Goal: Task Accomplishment & Management: Complete application form

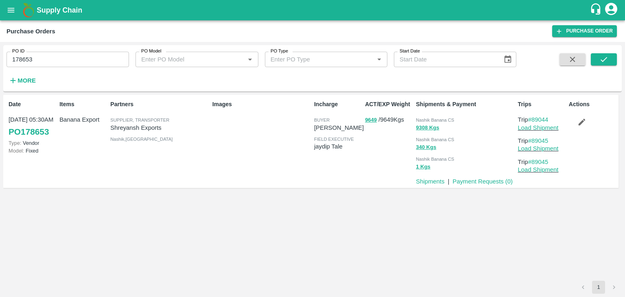
click at [41, 55] on input "178653" at bounding box center [68, 59] width 122 height 15
type input "178727"
click at [604, 63] on icon "submit" at bounding box center [603, 59] width 9 height 9
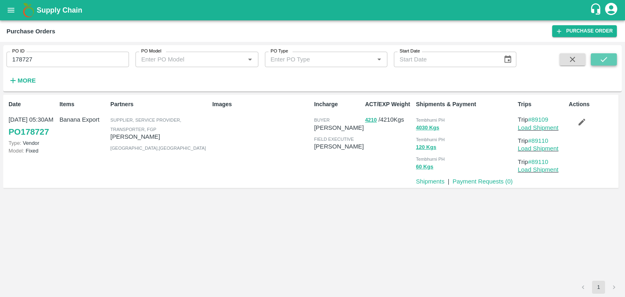
click at [611, 54] on button "submit" at bounding box center [604, 59] width 26 height 12
click at [552, 129] on link "Load Shipment" at bounding box center [538, 127] width 41 height 7
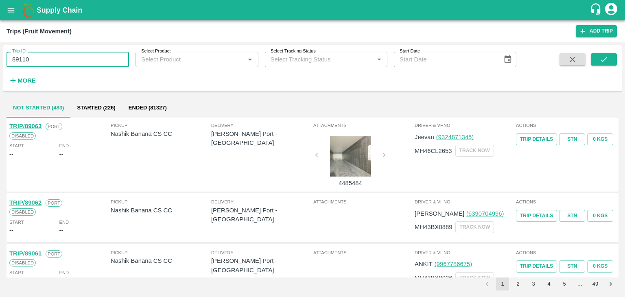
type input "89110"
drag, startPoint x: 620, startPoint y: 60, endPoint x: 608, endPoint y: 60, distance: 12.2
click at [608, 60] on div "Trip ID 89110 Trip ID Select Product Select Product   * Select Tracking Status …" at bounding box center [312, 68] width 618 height 40
click at [608, 60] on button "submit" at bounding box center [604, 59] width 26 height 12
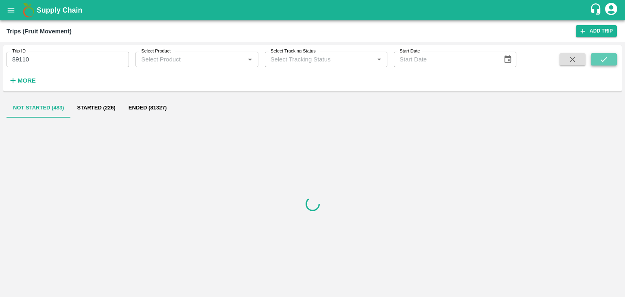
click at [608, 60] on button "submit" at bounding box center [604, 59] width 26 height 12
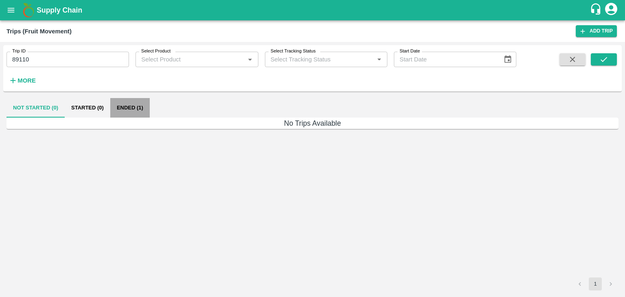
click at [127, 114] on button "Ended (1)" at bounding box center [129, 108] width 39 height 20
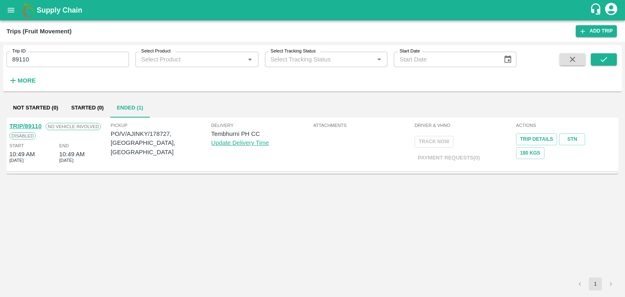
click at [34, 124] on link "TRIP/89110" at bounding box center [25, 126] width 32 height 7
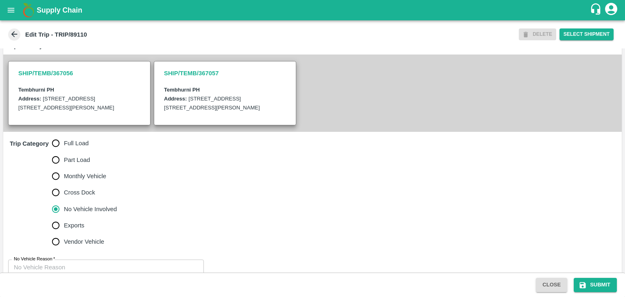
scroll to position [209, 0]
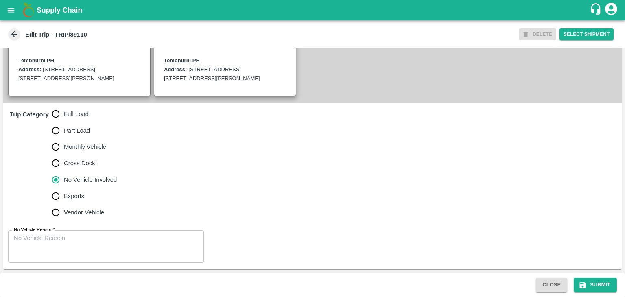
click at [79, 112] on span "Full Load" at bounding box center [76, 113] width 25 height 9
click at [64, 112] on input "Full Load" at bounding box center [56, 114] width 16 height 16
radio input "true"
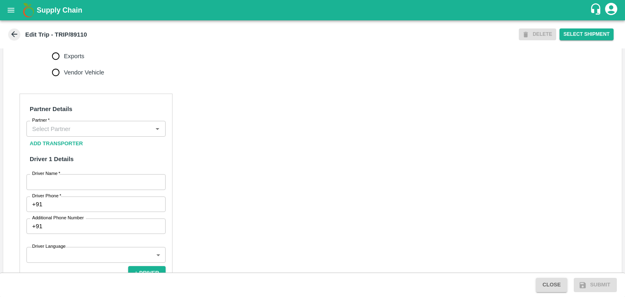
scroll to position [340, 0]
click at [69, 133] on input "Partner   *" at bounding box center [89, 128] width 121 height 11
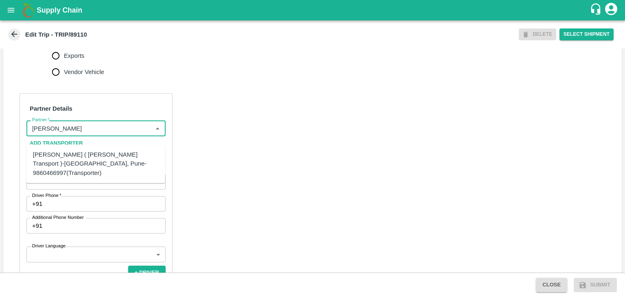
click at [93, 158] on div "Nitin Rasal ( Bhairavnath Transport )-Deulgaon, Pune-9860466997(Transporter)" at bounding box center [96, 163] width 126 height 27
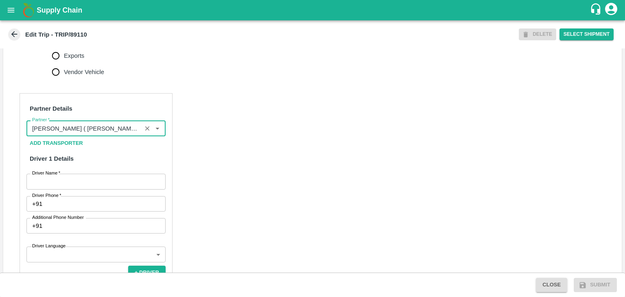
type input "Nitin Rasal ( Bhairavnath Transport )-Deulgaon, Pune-9860466997(Transporter)"
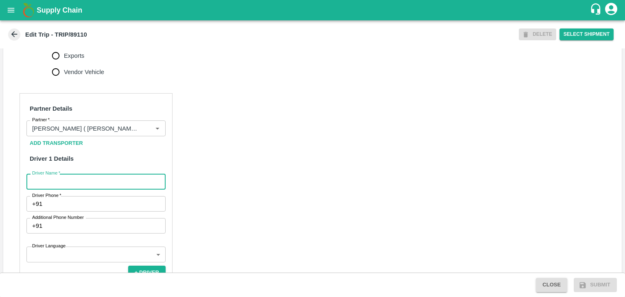
click at [97, 187] on input "Driver Name   *" at bounding box center [95, 181] width 139 height 15
type input "Godase"
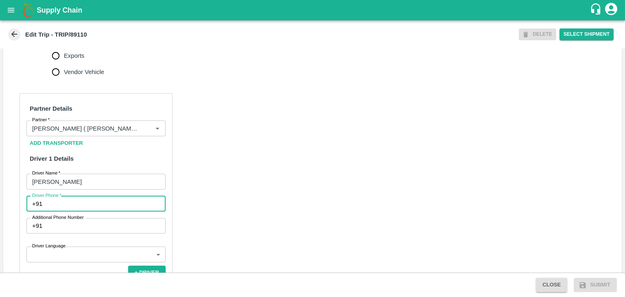
click at [92, 212] on input "Driver Phone   *" at bounding box center [106, 203] width 120 height 15
type input "9975280177"
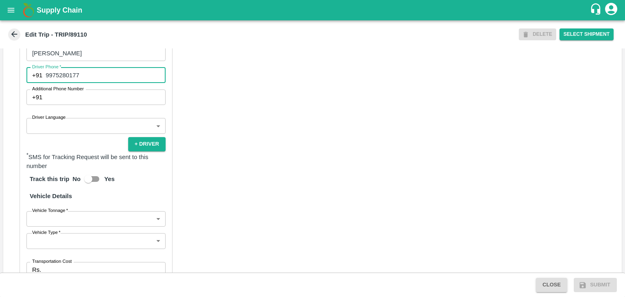
scroll to position [469, 0]
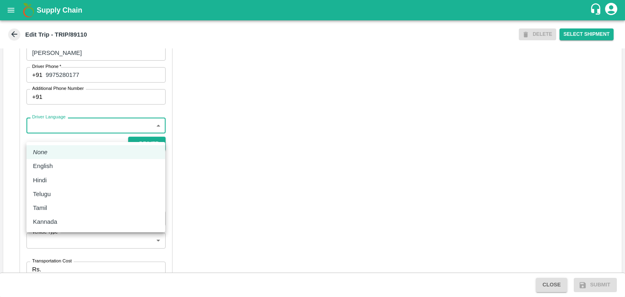
click at [33, 138] on body "Supply Chain Edit Trip - TRIP/89110 DELETE Select Shipment Trip Details Trip Ty…" at bounding box center [312, 148] width 625 height 297
click at [61, 165] on div "English" at bounding box center [96, 165] width 126 height 9
type input "en"
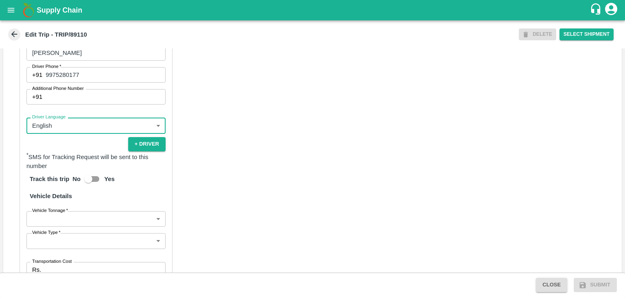
scroll to position [572, 0]
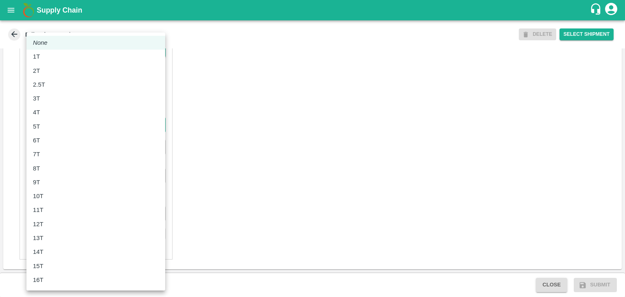
click at [69, 125] on body "Supply Chain Edit Trip - TRIP/89110 DELETE Select Shipment Trip Details Trip Ty…" at bounding box center [312, 148] width 625 height 297
click at [59, 164] on div "8T" at bounding box center [96, 168] width 126 height 9
type input "8000"
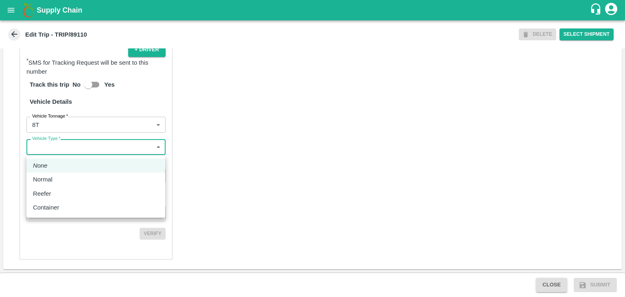
click at [89, 146] on body "Supply Chain Edit Trip - TRIP/89110 DELETE Select Shipment Trip Details Trip Ty…" at bounding box center [312, 148] width 625 height 297
click at [60, 178] on div "Normal" at bounding box center [96, 179] width 126 height 9
type input "Normal"
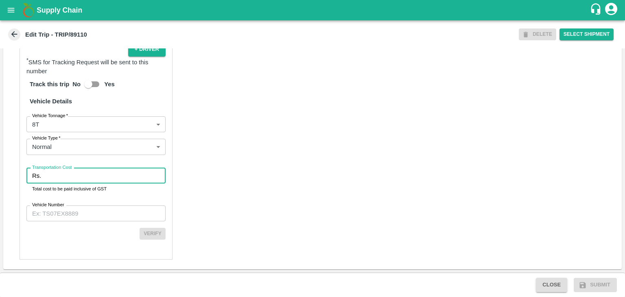
click at [72, 174] on input "Transportation Cost" at bounding box center [104, 175] width 121 height 15
type input "1"
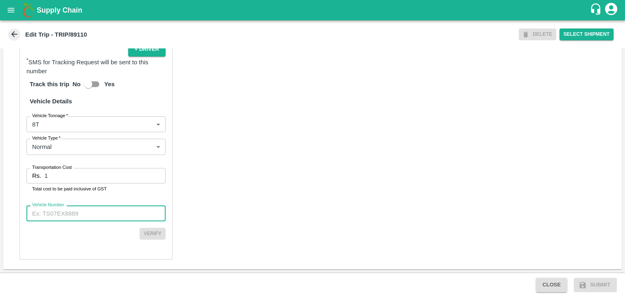
click at [88, 218] on input "Vehicle Number" at bounding box center [95, 212] width 139 height 15
type input "MH45T6060"
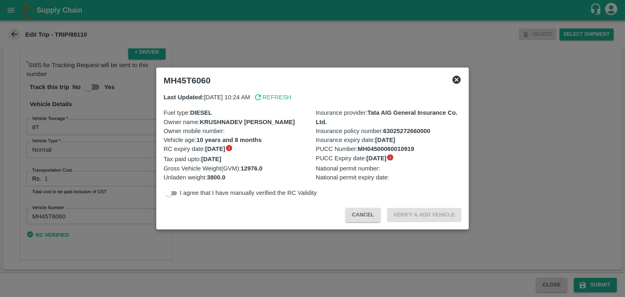
click at [591, 286] on div at bounding box center [312, 148] width 625 height 297
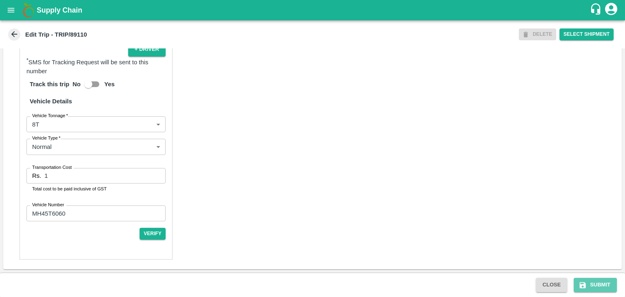
click at [591, 286] on button "Submit" at bounding box center [595, 285] width 43 height 14
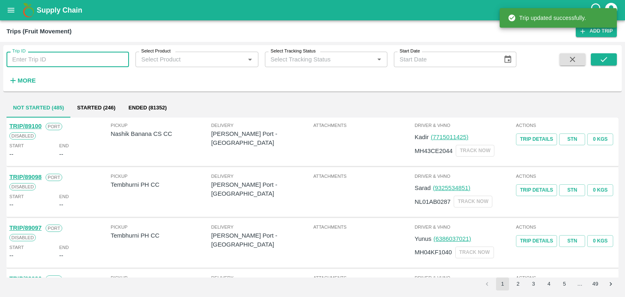
click at [69, 64] on input "Trip ID" at bounding box center [68, 59] width 122 height 15
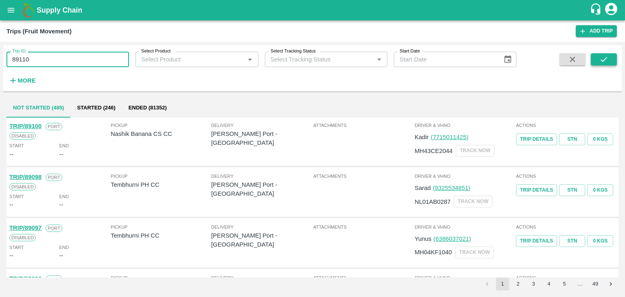
type input "89110"
click at [599, 60] on icon "submit" at bounding box center [603, 59] width 9 height 9
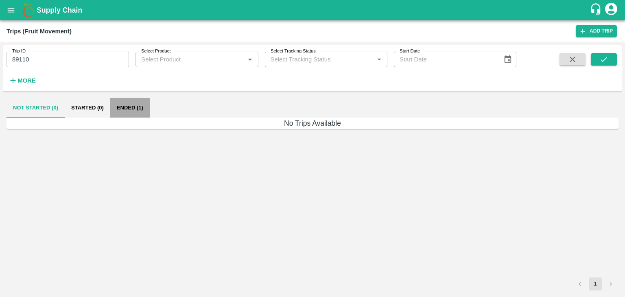
click at [138, 108] on button "Ended (1)" at bounding box center [129, 108] width 39 height 20
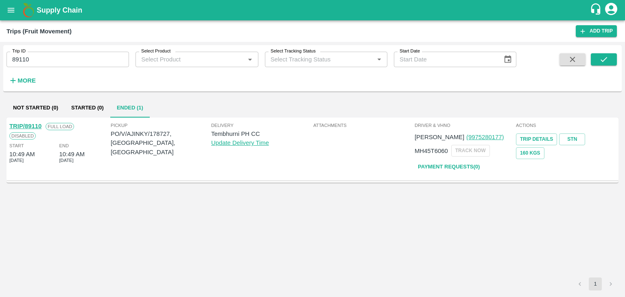
click at [30, 123] on link "TRIP/89110" at bounding box center [25, 126] width 32 height 7
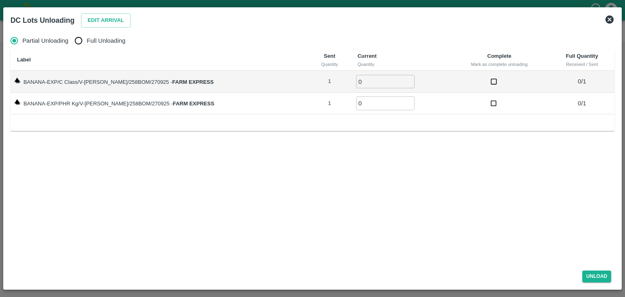
click at [609, 22] on icon at bounding box center [609, 19] width 8 height 8
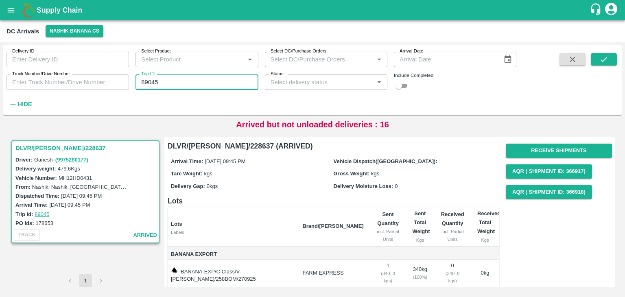
click at [178, 83] on input "89045" at bounding box center [196, 81] width 122 height 15
type input "89110"
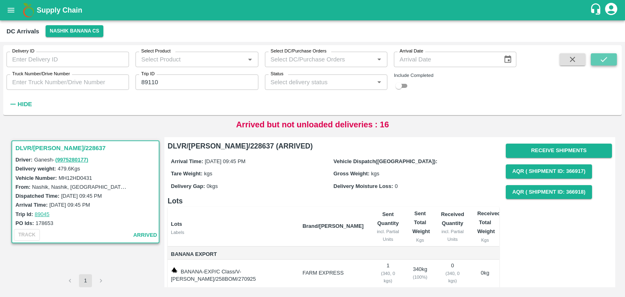
click at [604, 58] on icon "submit" at bounding box center [603, 59] width 9 height 9
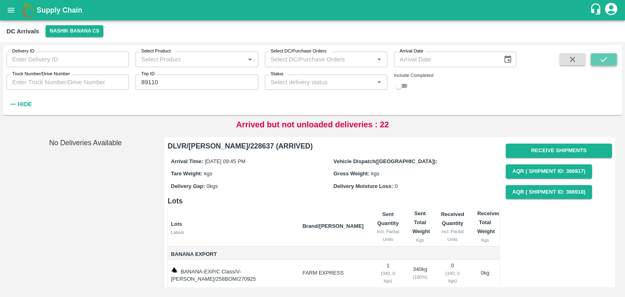
click at [604, 58] on icon "submit" at bounding box center [603, 59] width 9 height 9
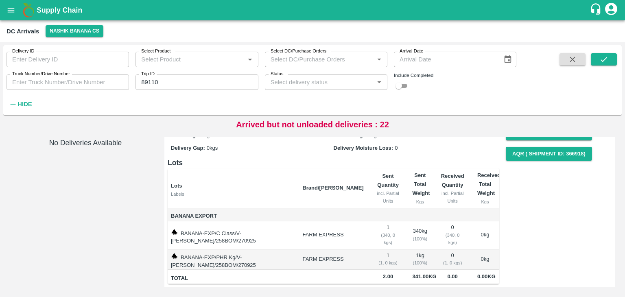
scroll to position [50, 0]
click at [92, 29] on button "Nashik Banana CS" at bounding box center [75, 31] width 58 height 12
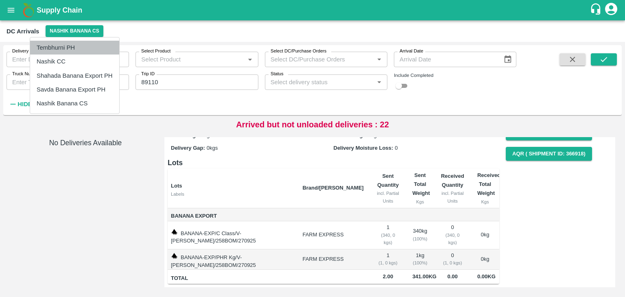
click at [69, 50] on li "Tembhurni PH" at bounding box center [74, 48] width 89 height 14
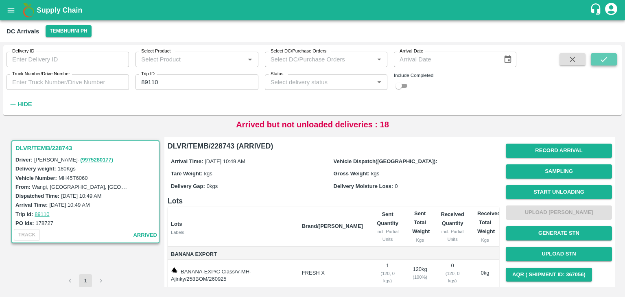
click at [594, 60] on button "submit" at bounding box center [604, 59] width 26 height 12
click at [535, 185] on button "Start Unloading" at bounding box center [559, 192] width 106 height 14
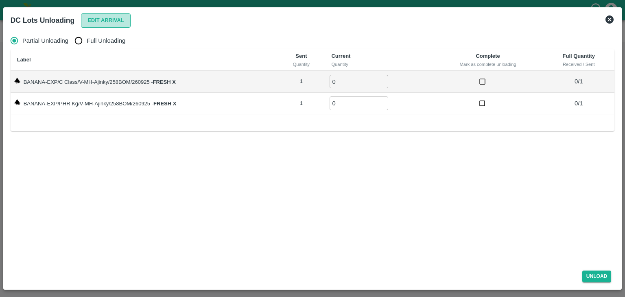
click at [113, 20] on button "Edit Arrival" at bounding box center [106, 20] width 50 height 14
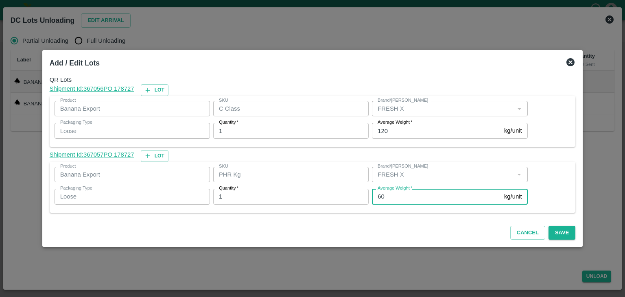
click at [411, 195] on input "60" at bounding box center [436, 196] width 129 height 15
type input "6"
type input "40"
click at [548, 226] on button "Save" at bounding box center [561, 233] width 27 height 14
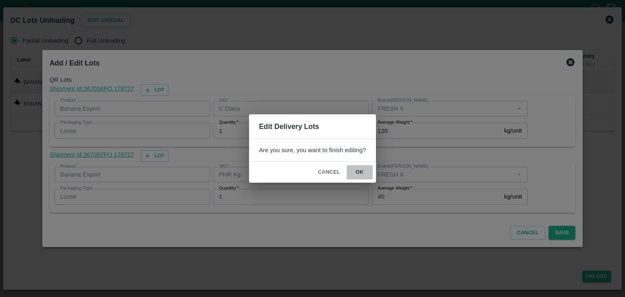
click at [361, 172] on button "ok" at bounding box center [360, 172] width 26 height 14
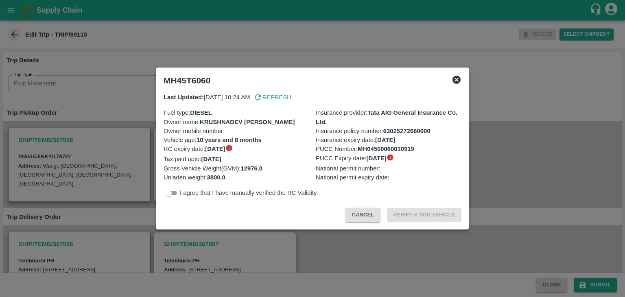
click at [359, 271] on div at bounding box center [312, 148] width 625 height 297
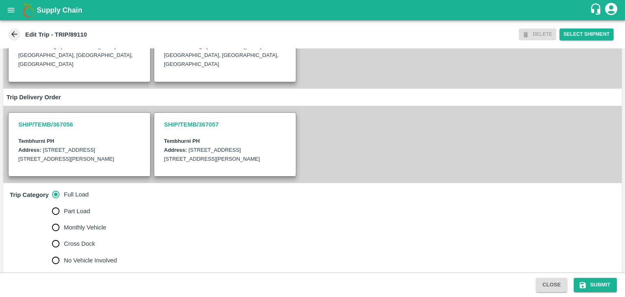
scroll to position [207, 0]
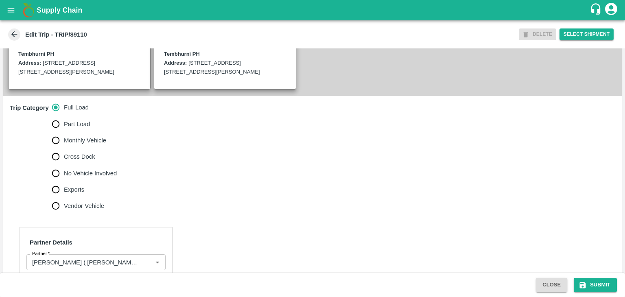
click at [93, 178] on span "No Vehicle Involved" at bounding box center [90, 173] width 53 height 9
click at [64, 181] on input "No Vehicle Involved" at bounding box center [56, 173] width 16 height 16
radio input "true"
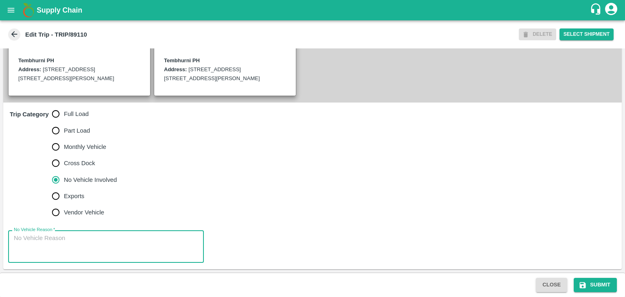
click at [110, 246] on textarea "No Vehicle Reason   *" at bounding box center [106, 247] width 184 height 26
type textarea "Field Dump"
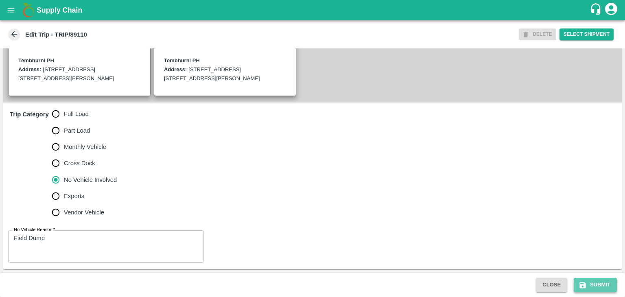
click at [582, 283] on icon "submit" at bounding box center [582, 285] width 8 height 8
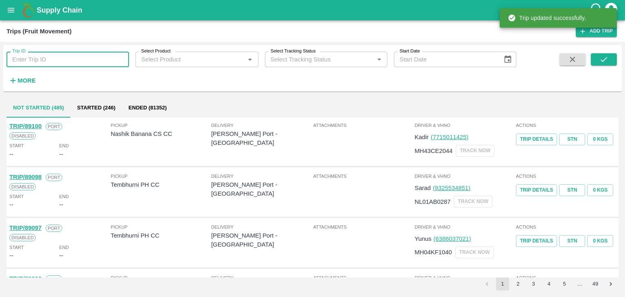
click at [85, 60] on input "Trip ID" at bounding box center [68, 59] width 122 height 15
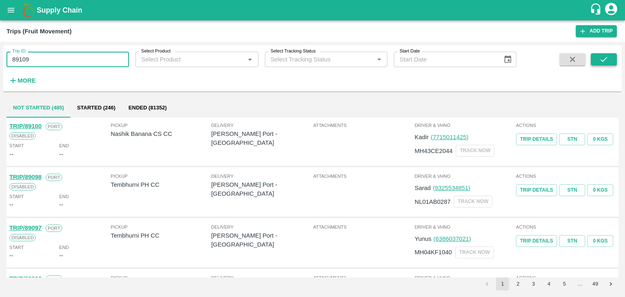
type input "89109"
click at [609, 55] on button "submit" at bounding box center [604, 59] width 26 height 12
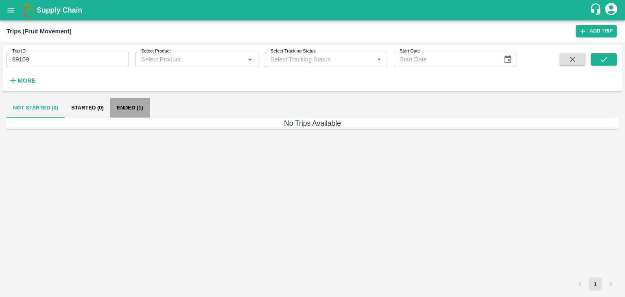
click at [137, 110] on button "Ended (1)" at bounding box center [129, 108] width 39 height 20
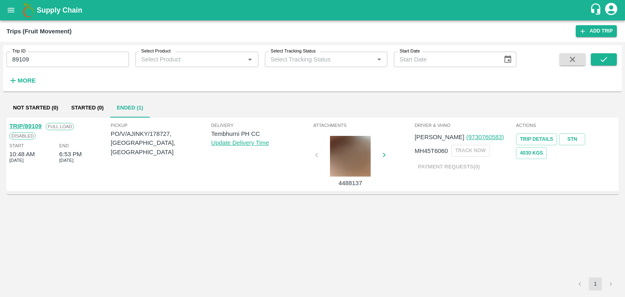
click at [27, 125] on link "TRIP/89109" at bounding box center [25, 126] width 32 height 7
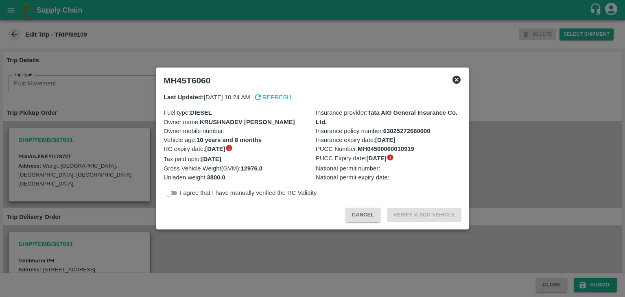
click at [255, 249] on div at bounding box center [312, 148] width 625 height 297
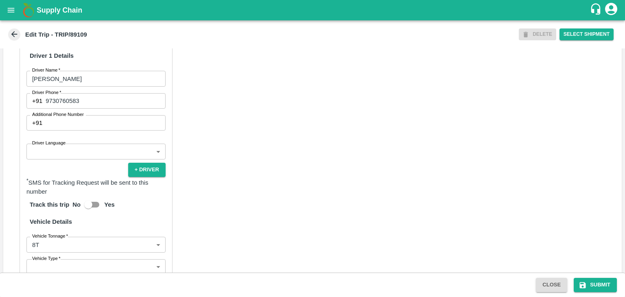
scroll to position [572, 0]
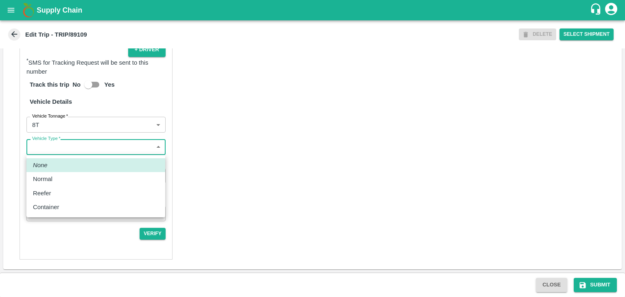
click at [58, 151] on body "Supply Chain Edit Trip - TRIP/89109 DELETE Select Shipment Trip Details Trip Ty…" at bounding box center [312, 148] width 625 height 297
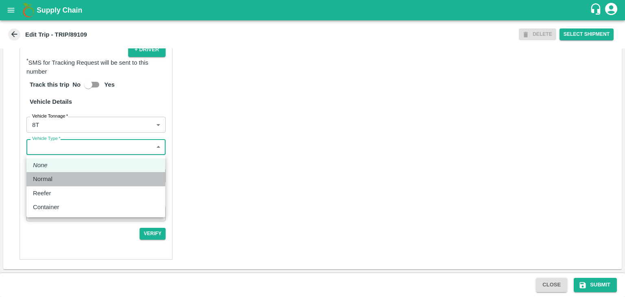
click at [73, 182] on div "Normal" at bounding box center [96, 179] width 126 height 9
type input "Normal"
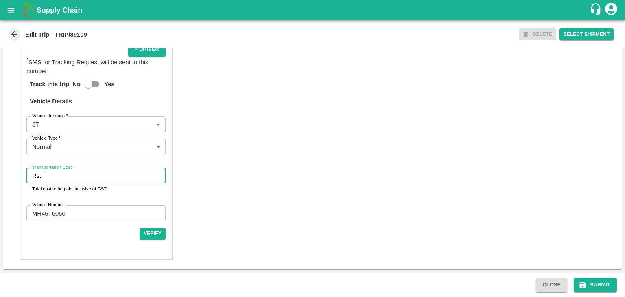
click at [85, 176] on input "Transportation Cost" at bounding box center [104, 175] width 121 height 15
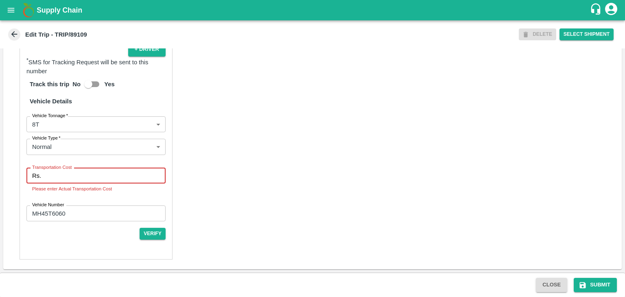
click at [89, 179] on input "Transportation Cost" at bounding box center [104, 175] width 121 height 15
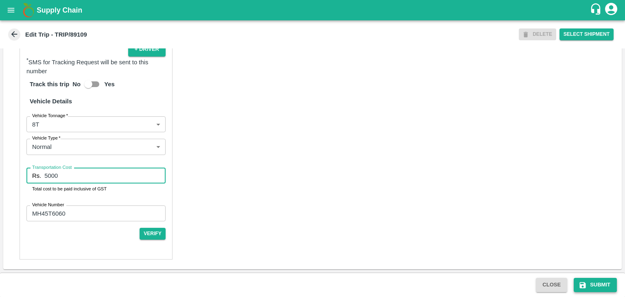
type input "5000"
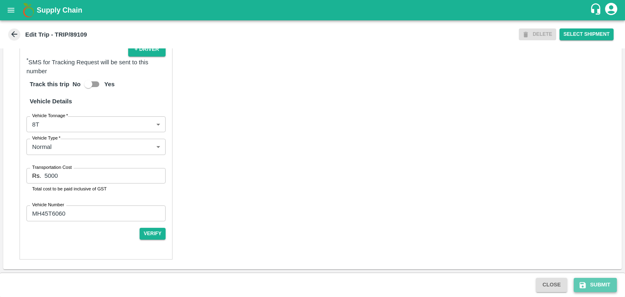
click at [601, 288] on button "Submit" at bounding box center [595, 285] width 43 height 14
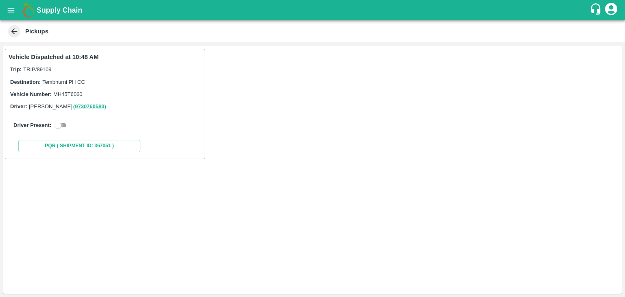
click at [63, 127] on input "checkbox" at bounding box center [57, 125] width 29 height 10
checkbox input "true"
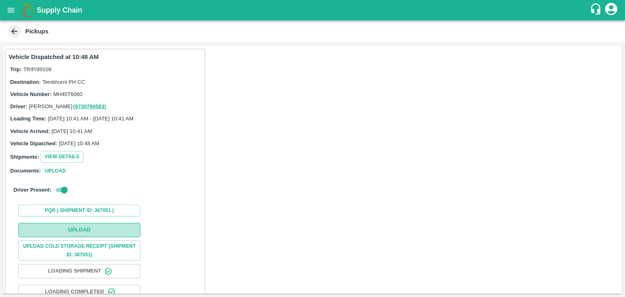
click at [108, 232] on button "Upload" at bounding box center [79, 230] width 122 height 14
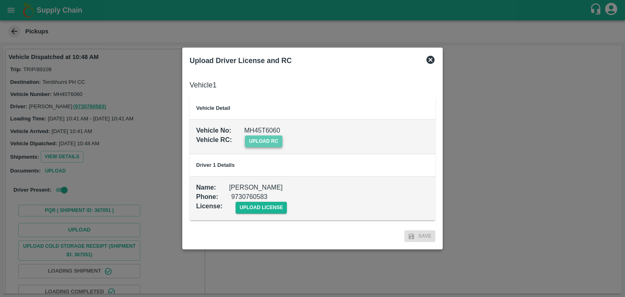
click at [266, 144] on span "upload rc" at bounding box center [263, 141] width 37 height 12
click at [0, 0] on input "upload rc" at bounding box center [0, 0] width 0 height 0
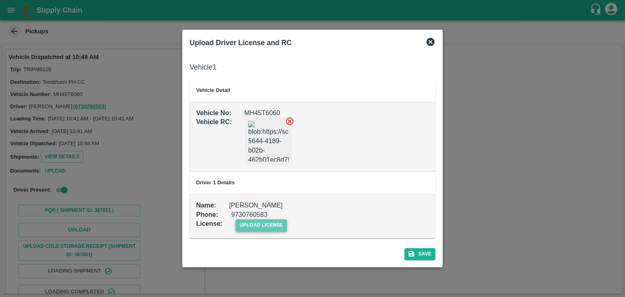
click at [257, 222] on span "upload license" at bounding box center [262, 225] width 52 height 12
click at [0, 0] on input "upload license" at bounding box center [0, 0] width 0 height 0
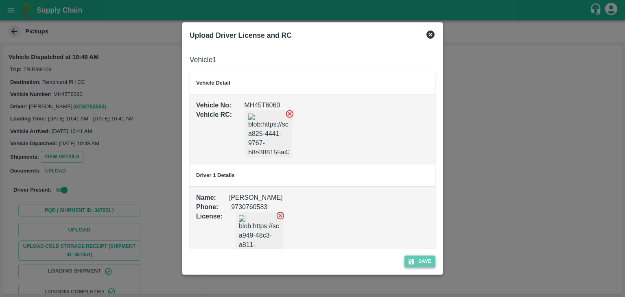
click at [434, 264] on button "Save" at bounding box center [419, 261] width 31 height 12
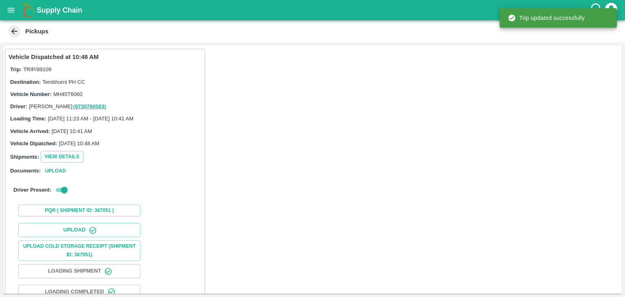
scroll to position [85, 0]
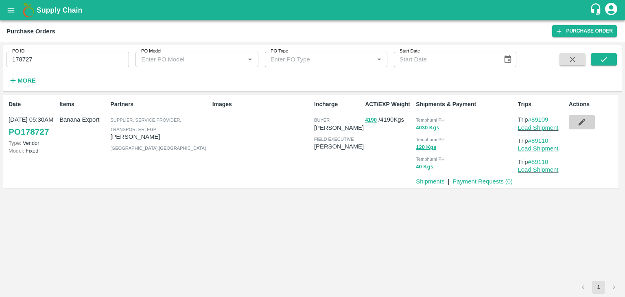
click at [587, 122] on button "button" at bounding box center [582, 122] width 26 height 14
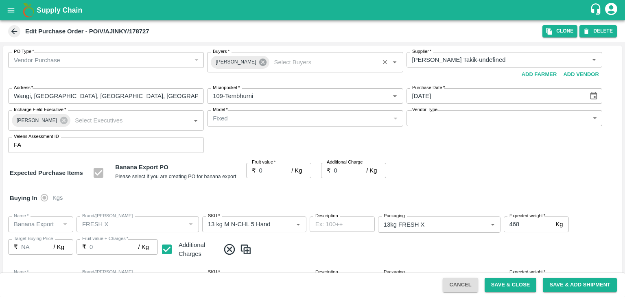
click at [259, 62] on icon at bounding box center [262, 62] width 7 height 7
click at [259, 62] on input "Buyers   *" at bounding box center [297, 60] width 177 height 11
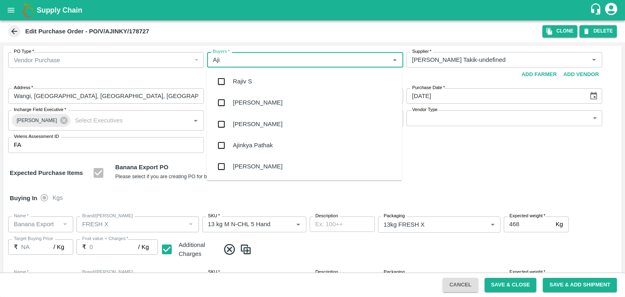
type input "Ajit"
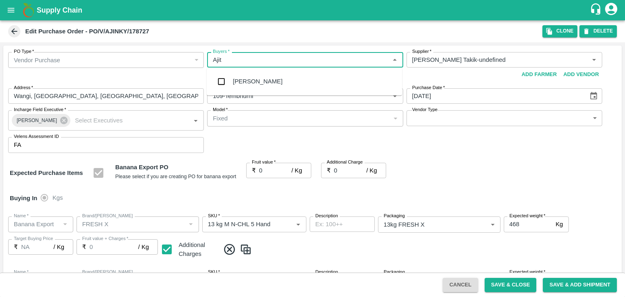
click at [252, 85] on div "[PERSON_NAME]" at bounding box center [258, 81] width 50 height 9
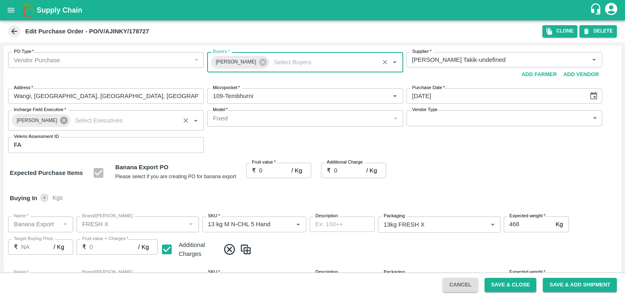
click at [60, 119] on icon at bounding box center [63, 120] width 7 height 7
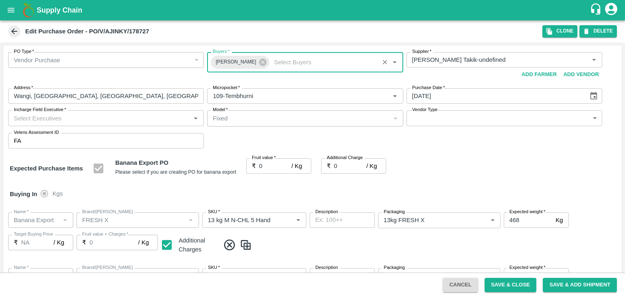
click at [76, 118] on input "Incharge Field Executive   *" at bounding box center [99, 118] width 177 height 11
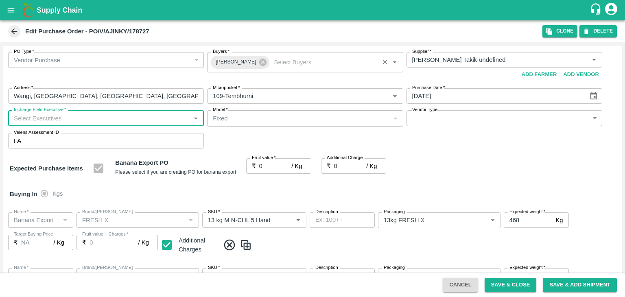
click at [76, 118] on input "Incharge Field Executive   *" at bounding box center [99, 118] width 177 height 11
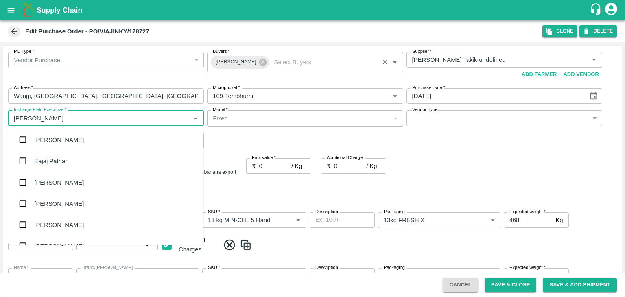
type input "[PERSON_NAME]"
click at [68, 183] on div "jaydip Tale" at bounding box center [105, 182] width 195 height 21
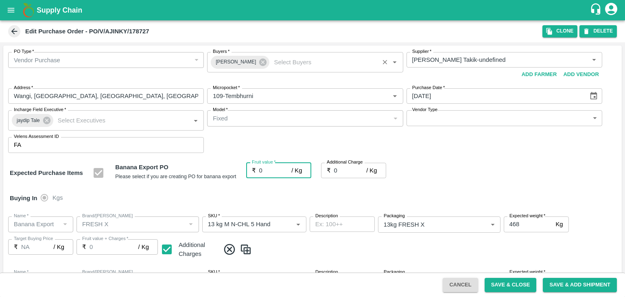
click at [267, 176] on input "0" at bounding box center [275, 170] width 33 height 15
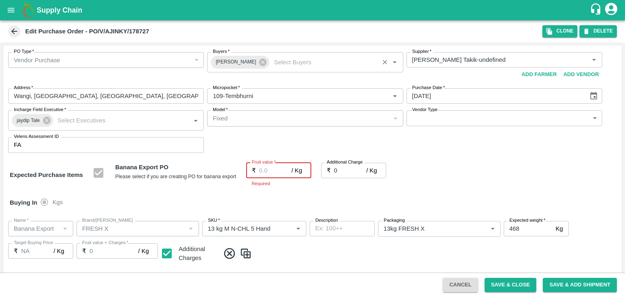
type input "2"
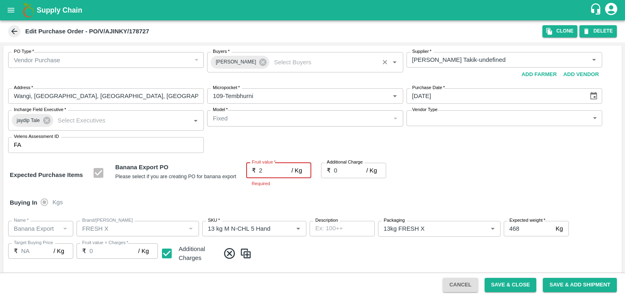
type input "2"
type input "21"
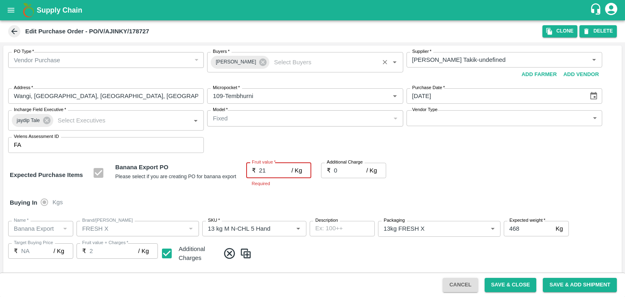
type input "21"
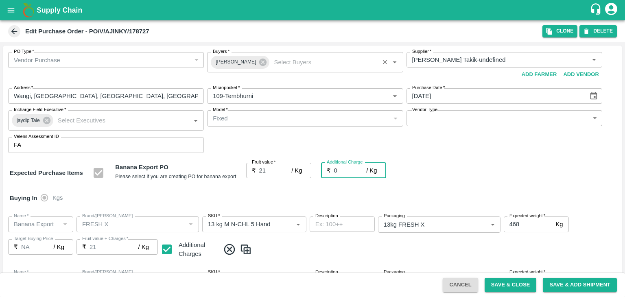
type input "2"
type input "23"
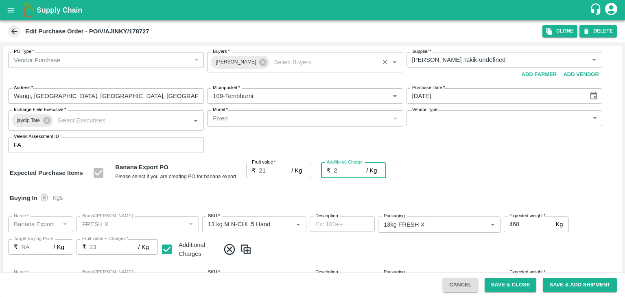
type input "2.7"
type input "23.7"
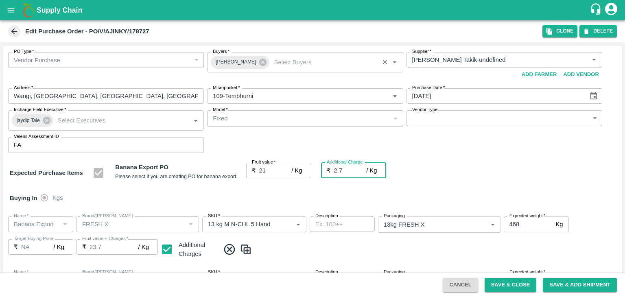
type input "2.75"
type input "23.75"
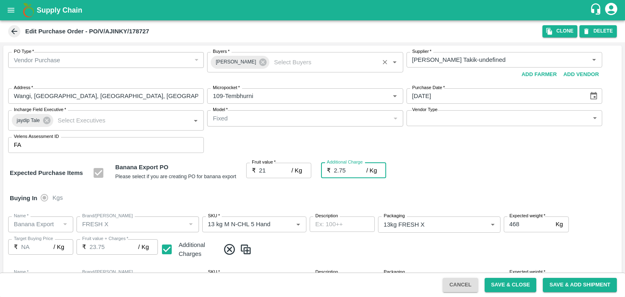
scroll to position [375, 0]
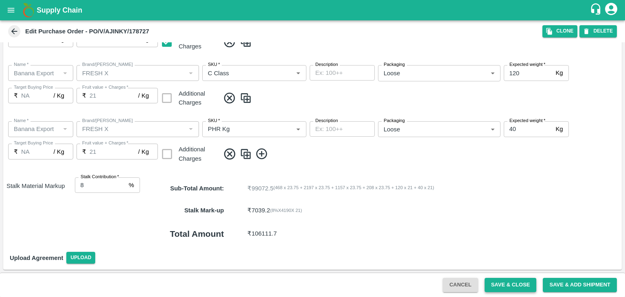
type input "2.75"
click at [524, 288] on button "Save & Close" at bounding box center [510, 285] width 52 height 14
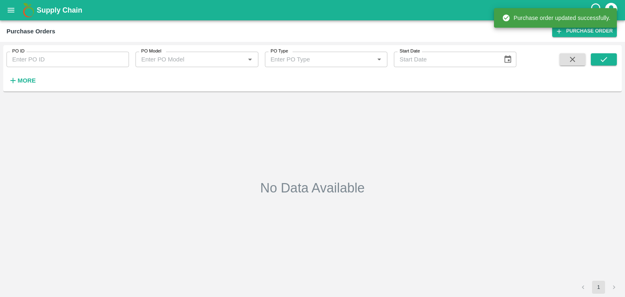
type input "178727"
